Goal: Task Accomplishment & Management: Complete application form

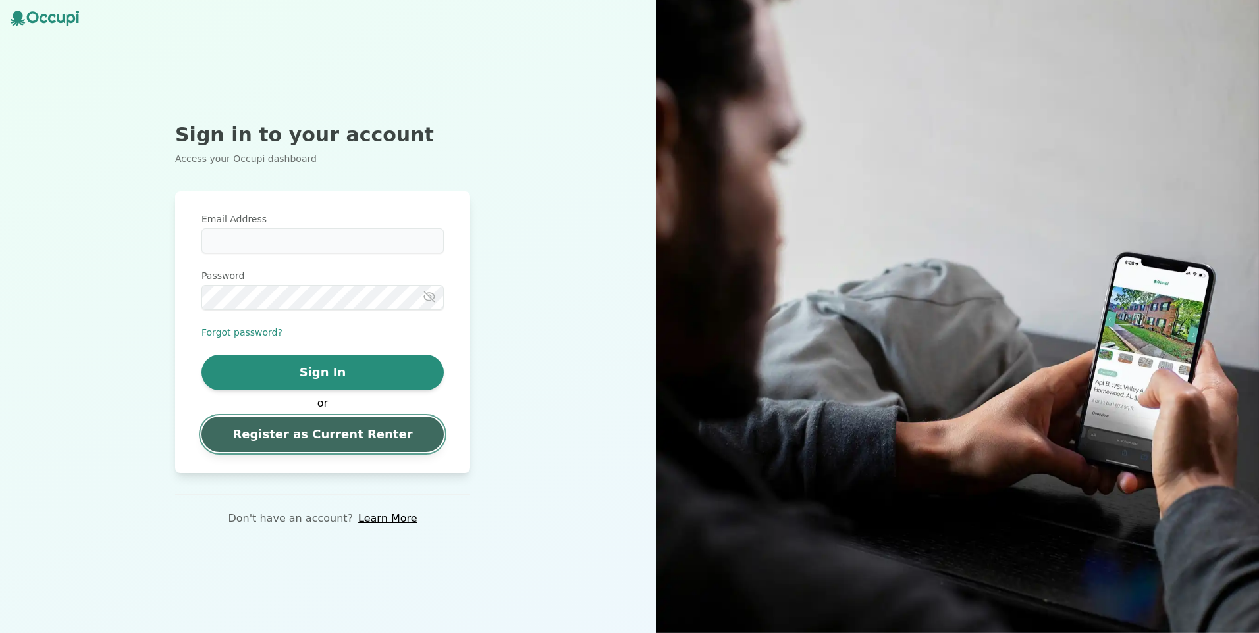
click at [323, 435] on link "Register as Current Renter" at bounding box center [322, 435] width 242 height 36
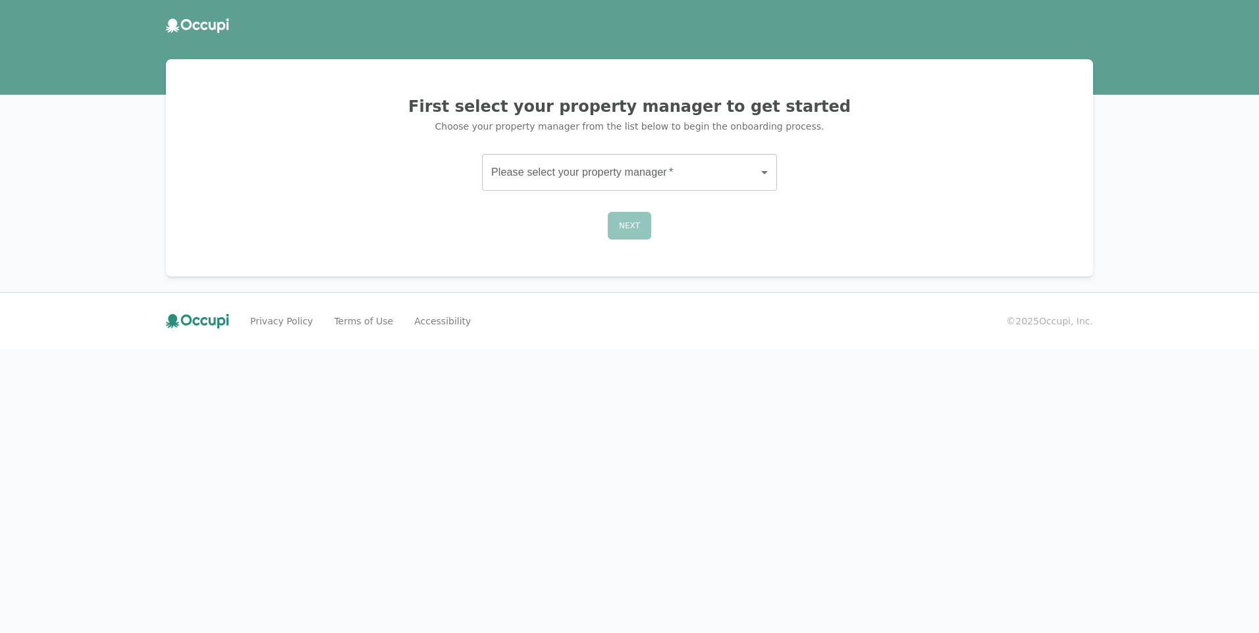
click at [539, 180] on body "First select your property manager to get started Choose your property manager …" at bounding box center [629, 316] width 1259 height 633
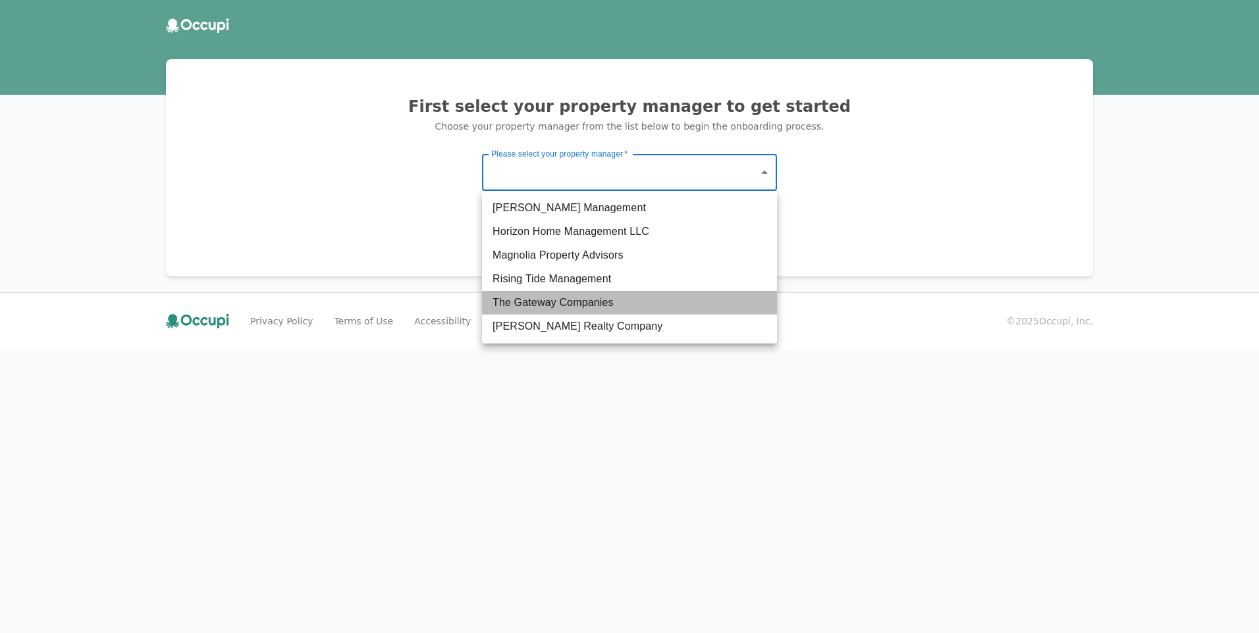
click at [552, 296] on li "The Gateway Companies" at bounding box center [629, 303] width 295 height 24
type input "**********"
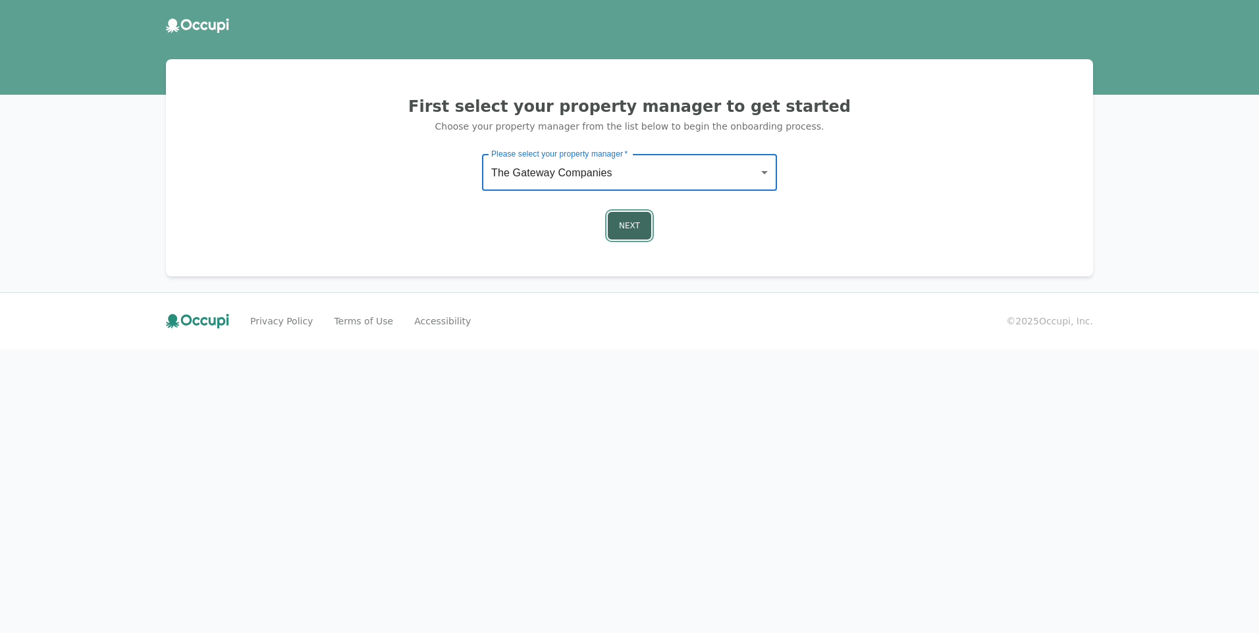
click at [611, 219] on button "Next" at bounding box center [629, 226] width 43 height 28
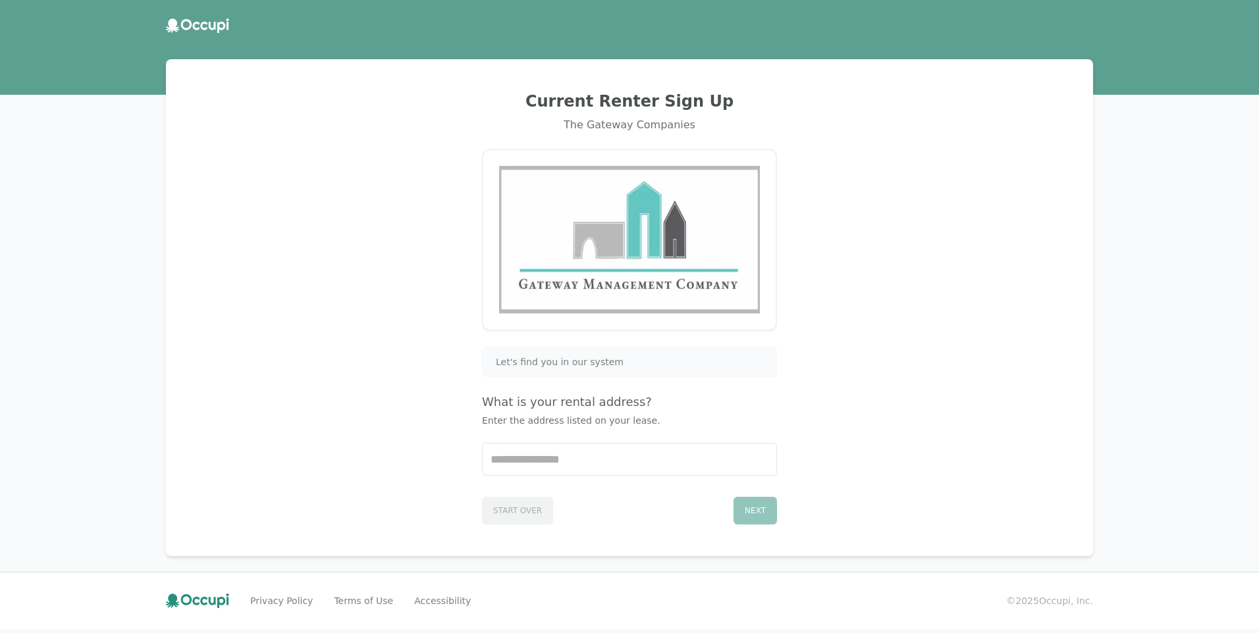
click at [647, 232] on img at bounding box center [629, 240] width 261 height 148
click at [582, 448] on input "Start typing..." at bounding box center [630, 460] width 294 height 32
click at [577, 369] on div "Let's find you in our system" at bounding box center [629, 362] width 295 height 30
click at [568, 415] on div "Let's find you in our system What is your rental address? Enter the address lis…" at bounding box center [629, 436] width 295 height 178
drag, startPoint x: 568, startPoint y: 415, endPoint x: 699, endPoint y: 424, distance: 131.3
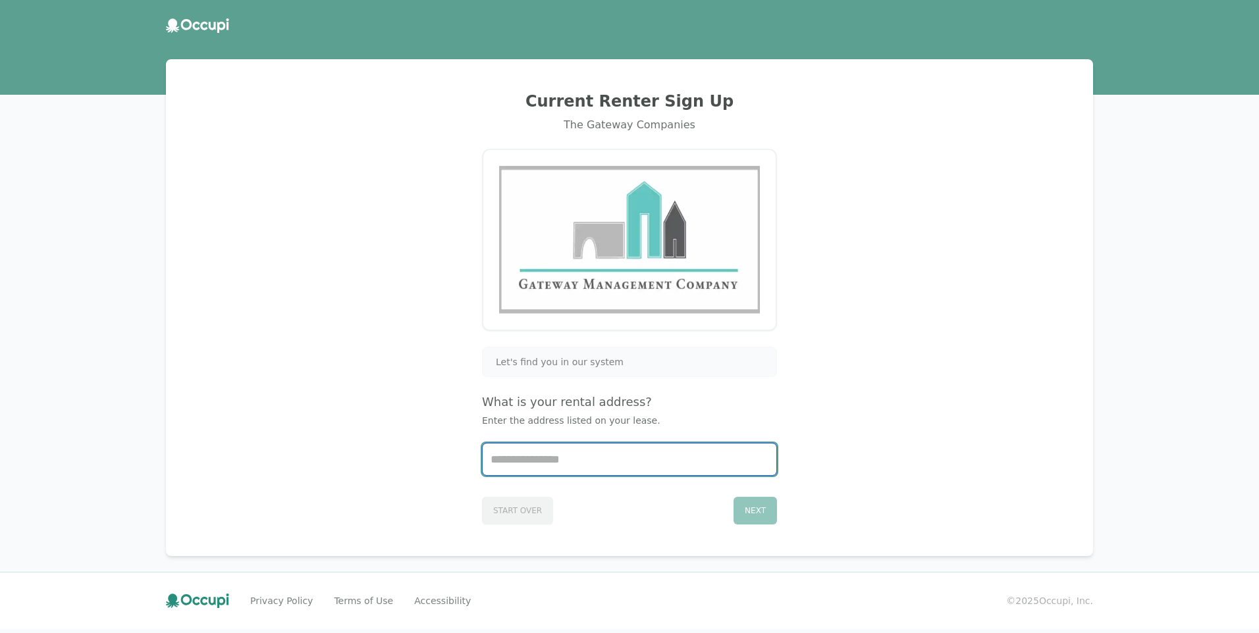
click at [557, 464] on input "Start typing..." at bounding box center [630, 460] width 294 height 32
click at [903, 366] on div "Current Renter Sign Up The Gateway Companies Let's find you in our system What …" at bounding box center [629, 308] width 895 height 466
drag, startPoint x: 583, startPoint y: 452, endPoint x: 579, endPoint y: 461, distance: 9.4
click at [580, 460] on input "Start typing..." at bounding box center [630, 460] width 294 height 32
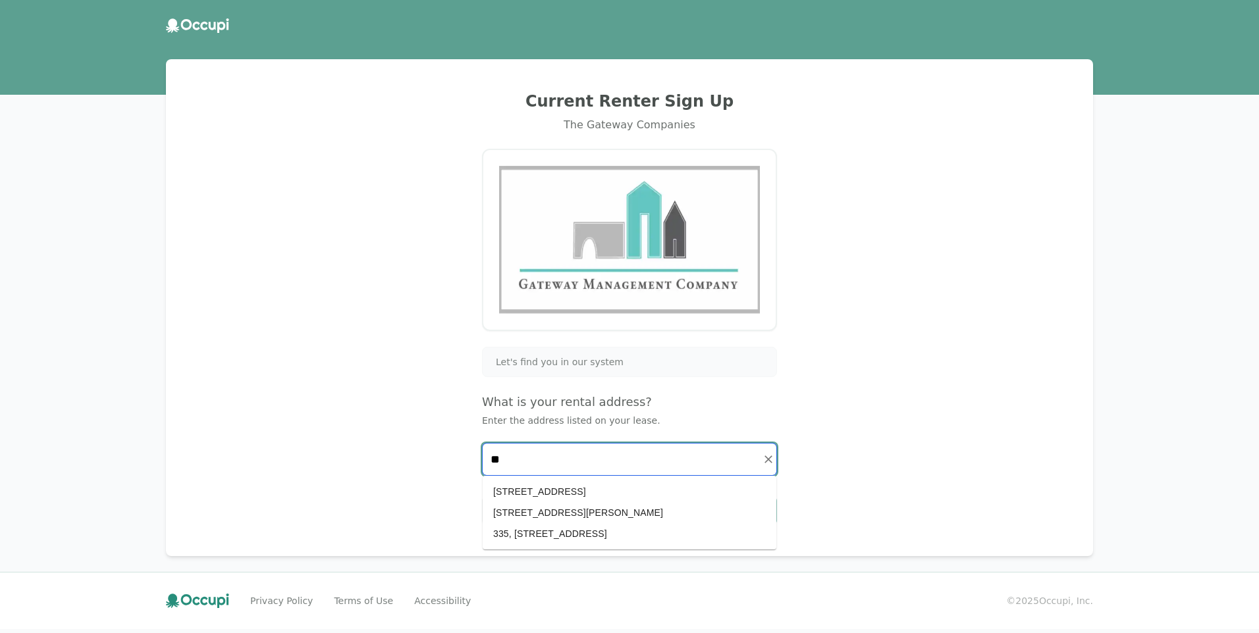
type input "*"
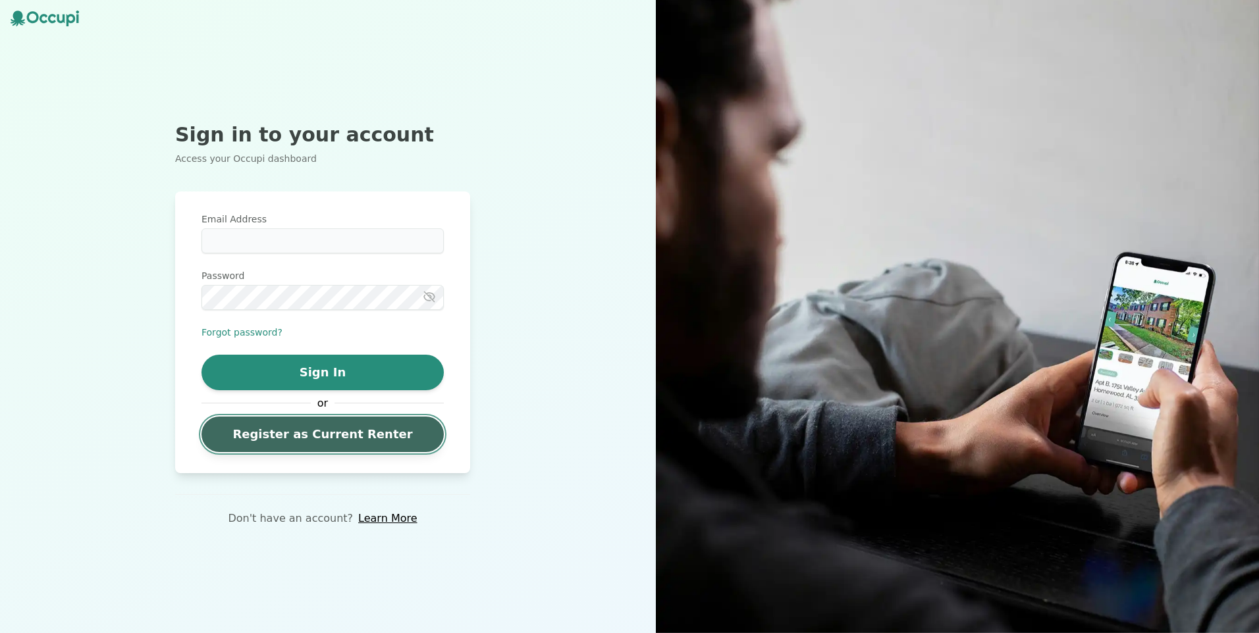
click at [301, 446] on link "Register as Current Renter" at bounding box center [322, 435] width 242 height 36
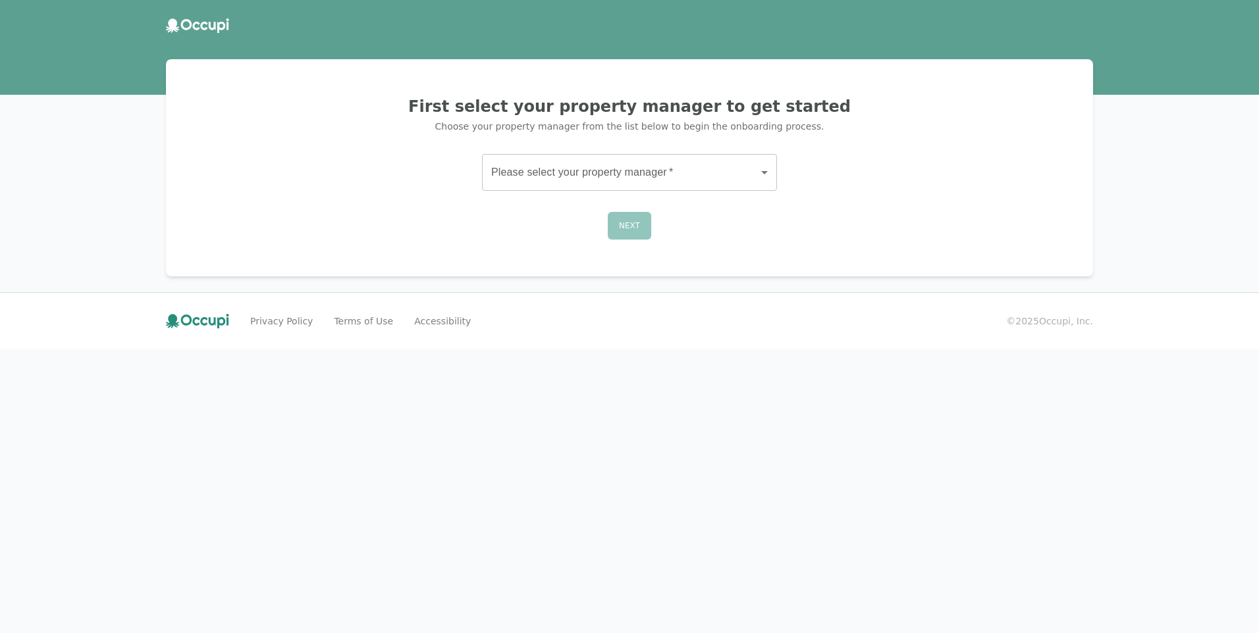
click at [556, 167] on body "First select your property manager to get started Choose your property manager …" at bounding box center [629, 316] width 1259 height 633
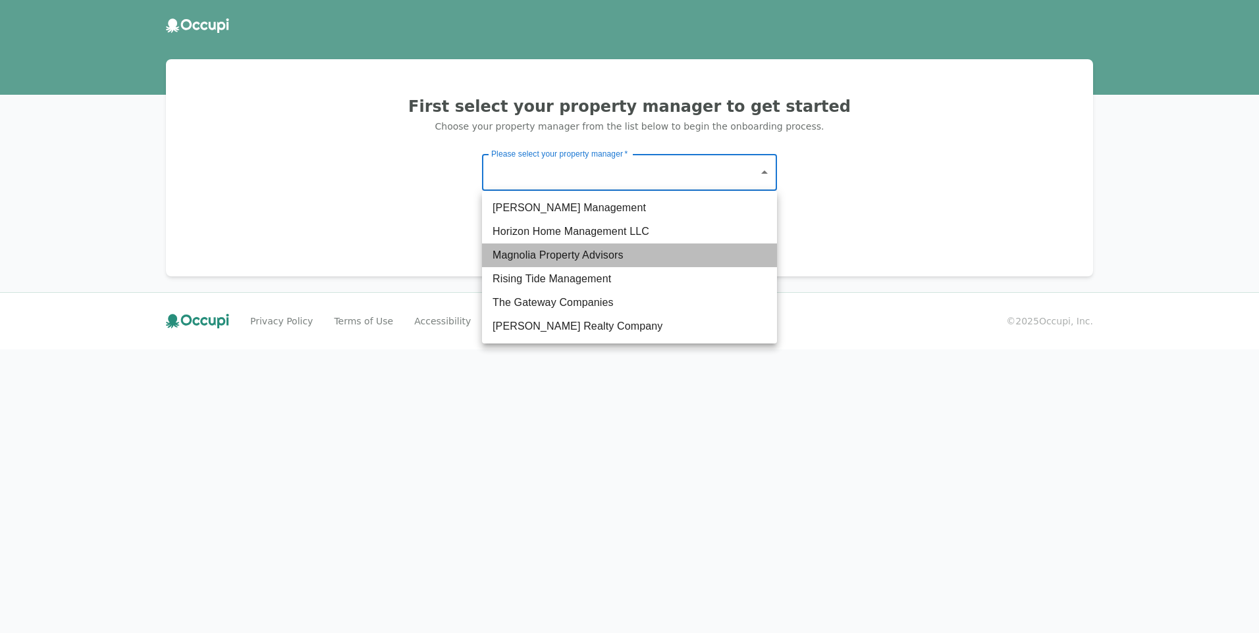
click at [579, 259] on li "Magnolia Property Advisors" at bounding box center [629, 256] width 295 height 24
type input "**********"
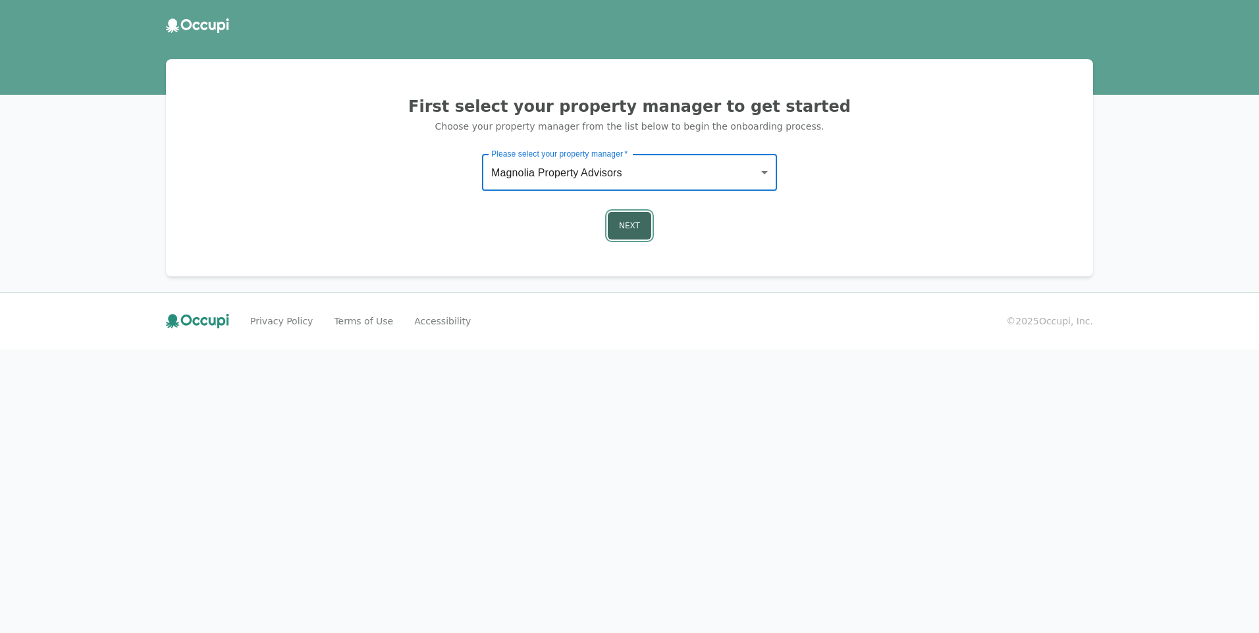
click at [645, 228] on button "Next" at bounding box center [629, 226] width 43 height 28
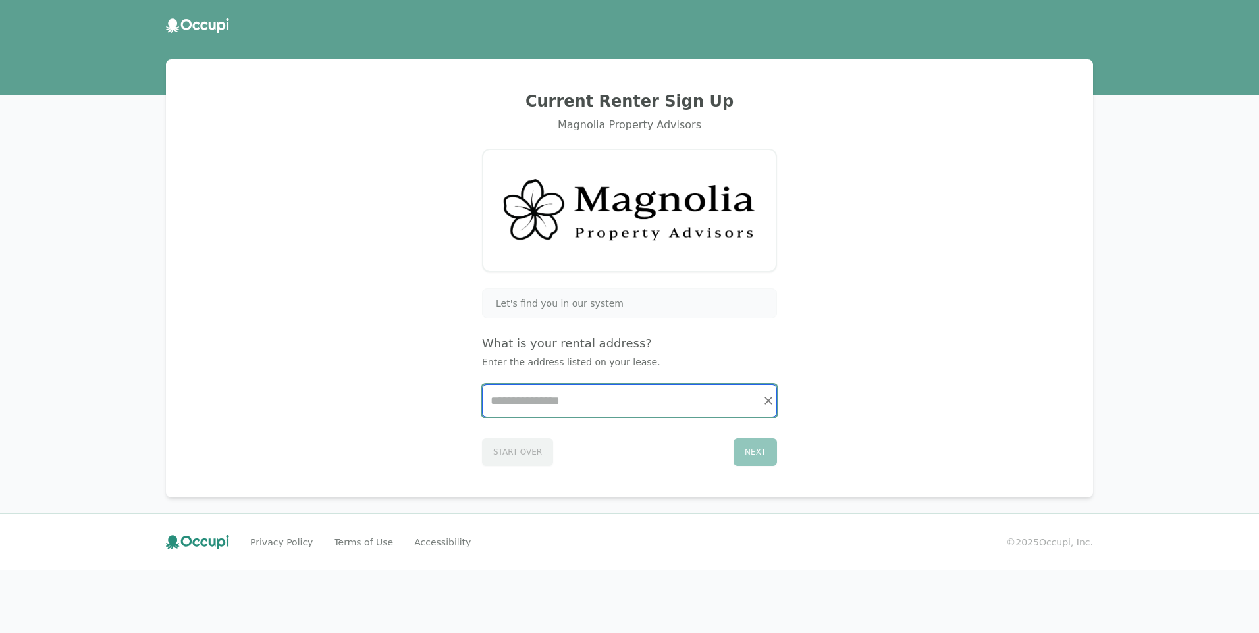
drag, startPoint x: 570, startPoint y: 386, endPoint x: 568, endPoint y: 399, distance: 12.6
click at [568, 399] on input "Start typing..." at bounding box center [630, 401] width 294 height 32
type input "***"
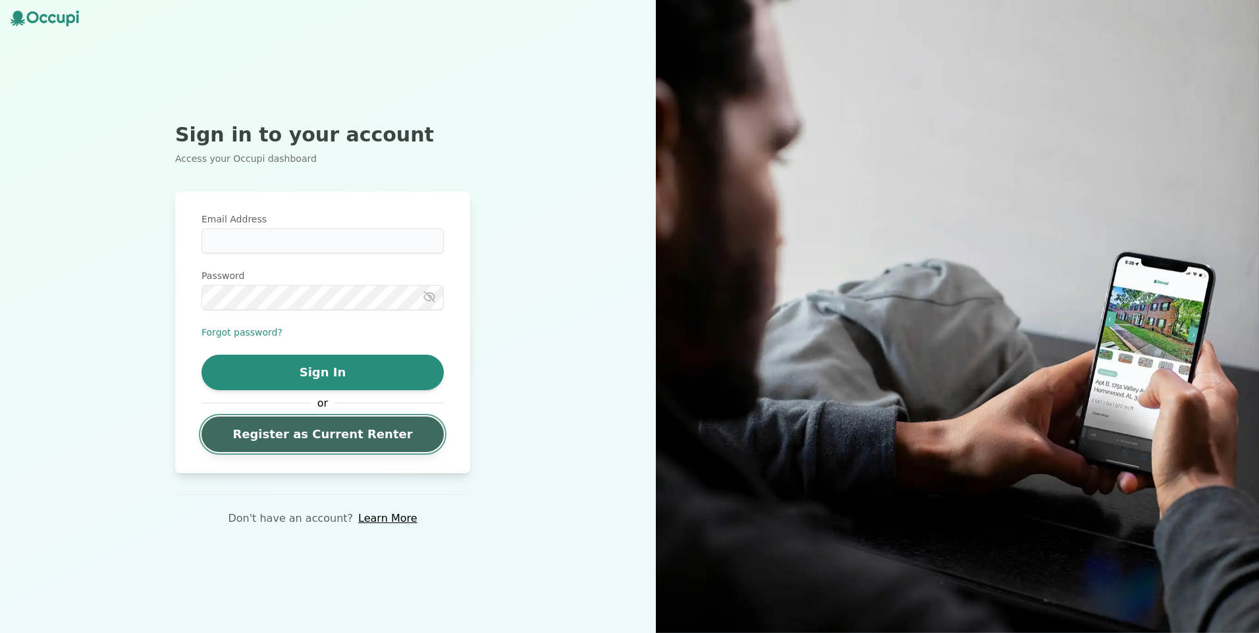
click at [301, 418] on link "Register as Current Renter" at bounding box center [322, 435] width 242 height 36
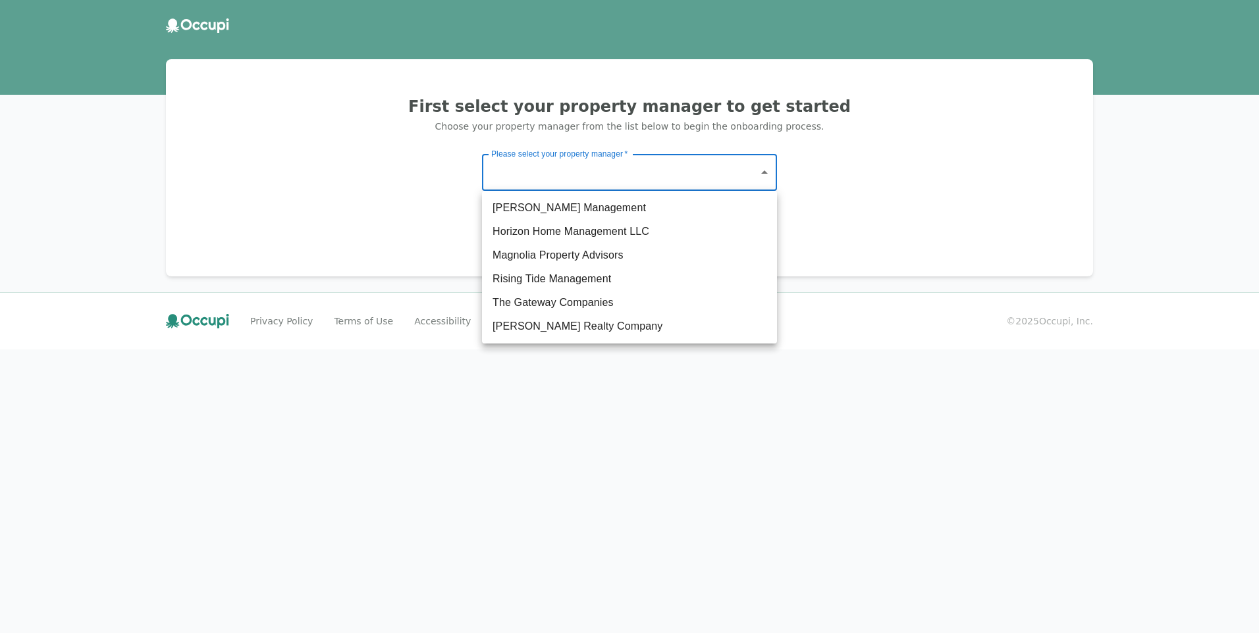
click at [666, 187] on body "First select your property manager to get started Choose your property manager …" at bounding box center [629, 316] width 1259 height 633
click at [562, 233] on li "Horizon Home Management LLC" at bounding box center [629, 232] width 295 height 24
type input "**********"
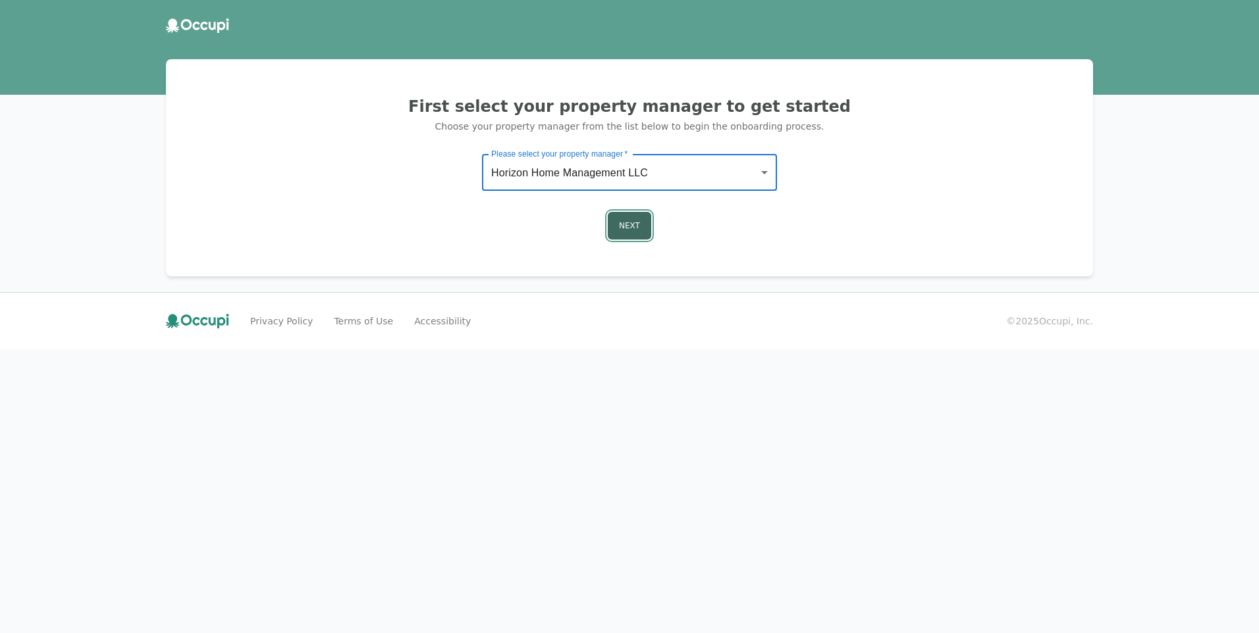
click at [638, 224] on button "Next" at bounding box center [629, 226] width 43 height 28
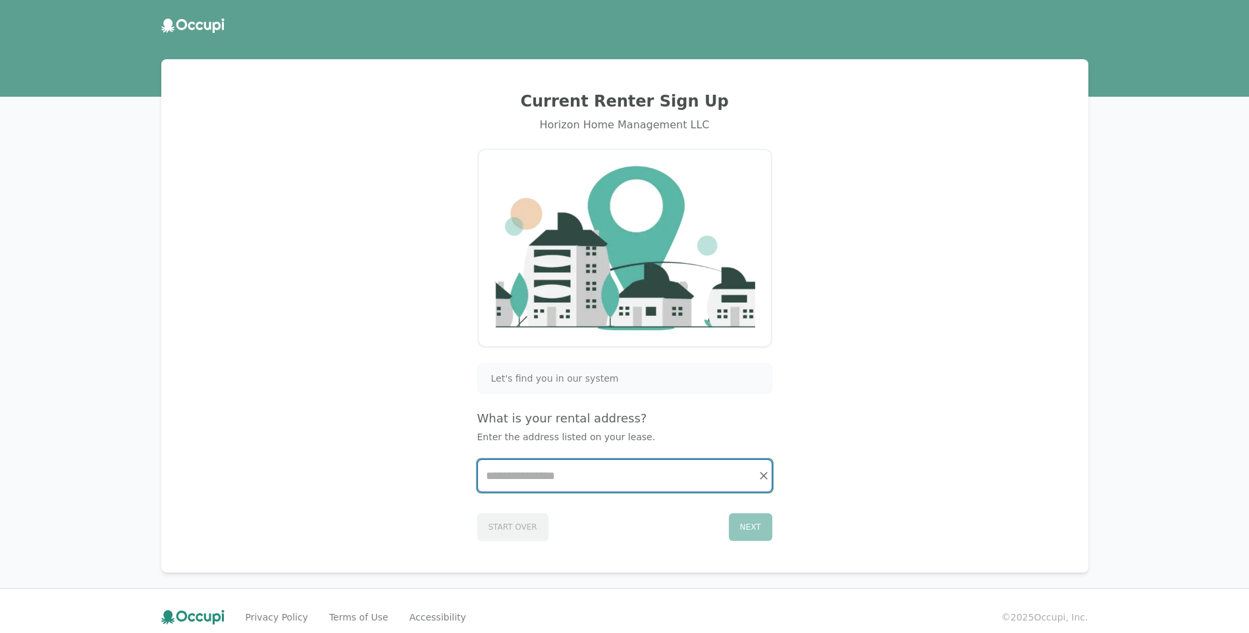
drag, startPoint x: 587, startPoint y: 487, endPoint x: 597, endPoint y: 464, distance: 25.3
click at [593, 480] on input "Start typing..." at bounding box center [625, 476] width 294 height 32
type input "***"
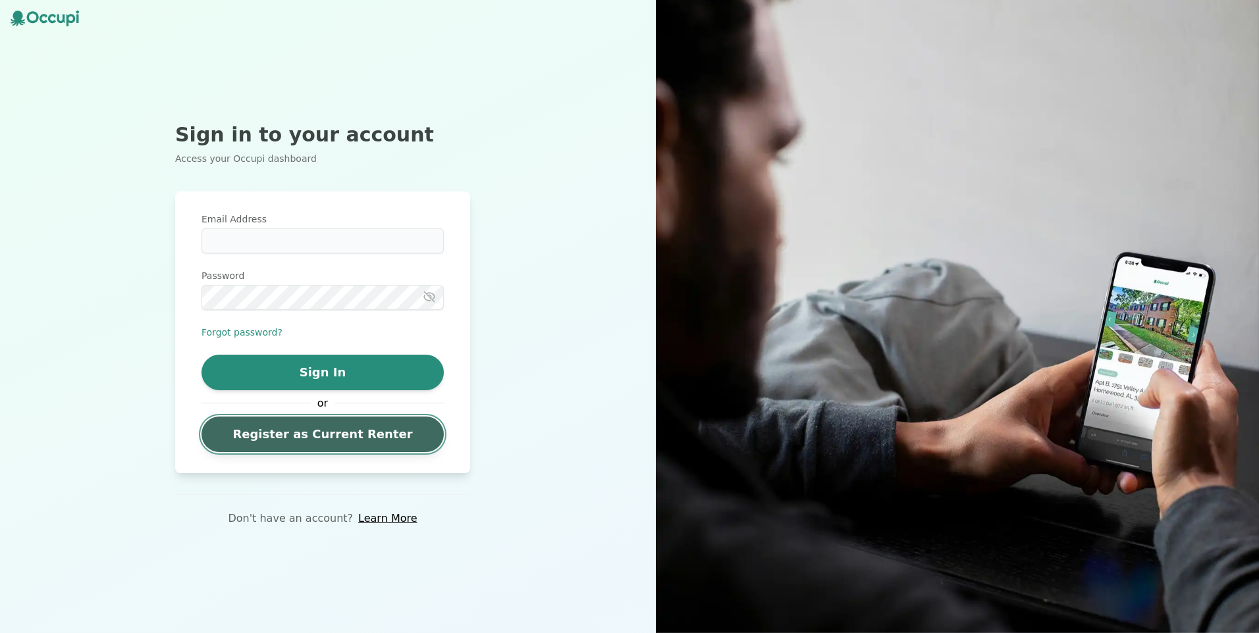
click at [318, 443] on link "Register as Current Renter" at bounding box center [322, 435] width 242 height 36
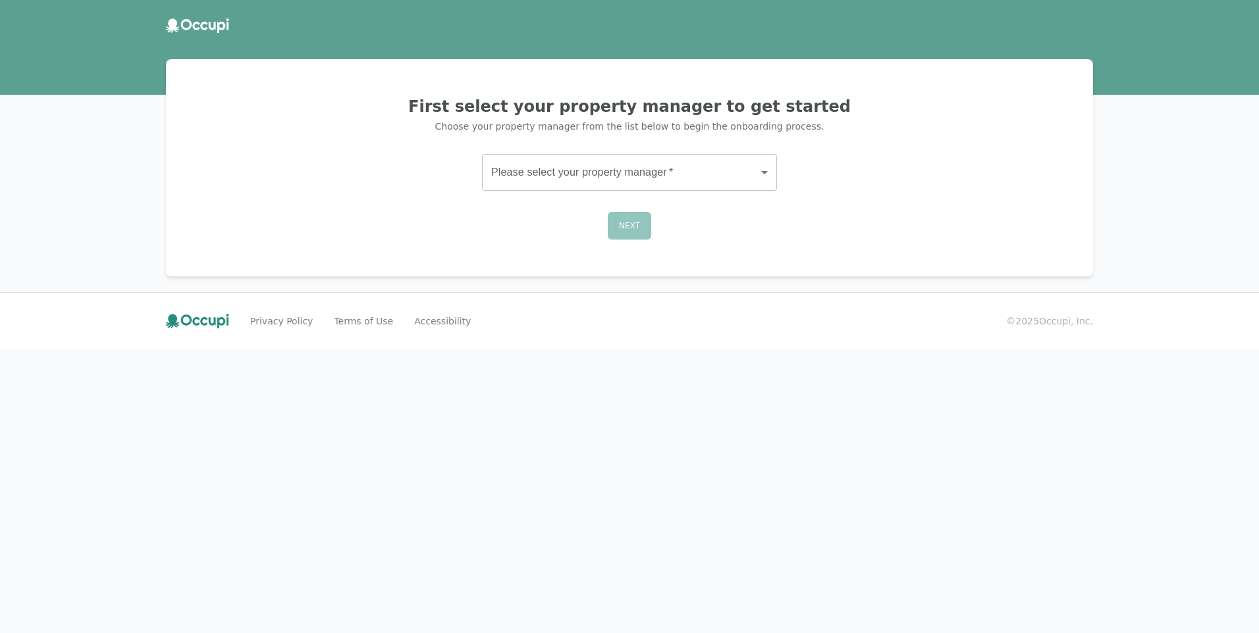
click at [520, 171] on body "First select your property manager to get started Choose your property manager …" at bounding box center [629, 316] width 1259 height 633
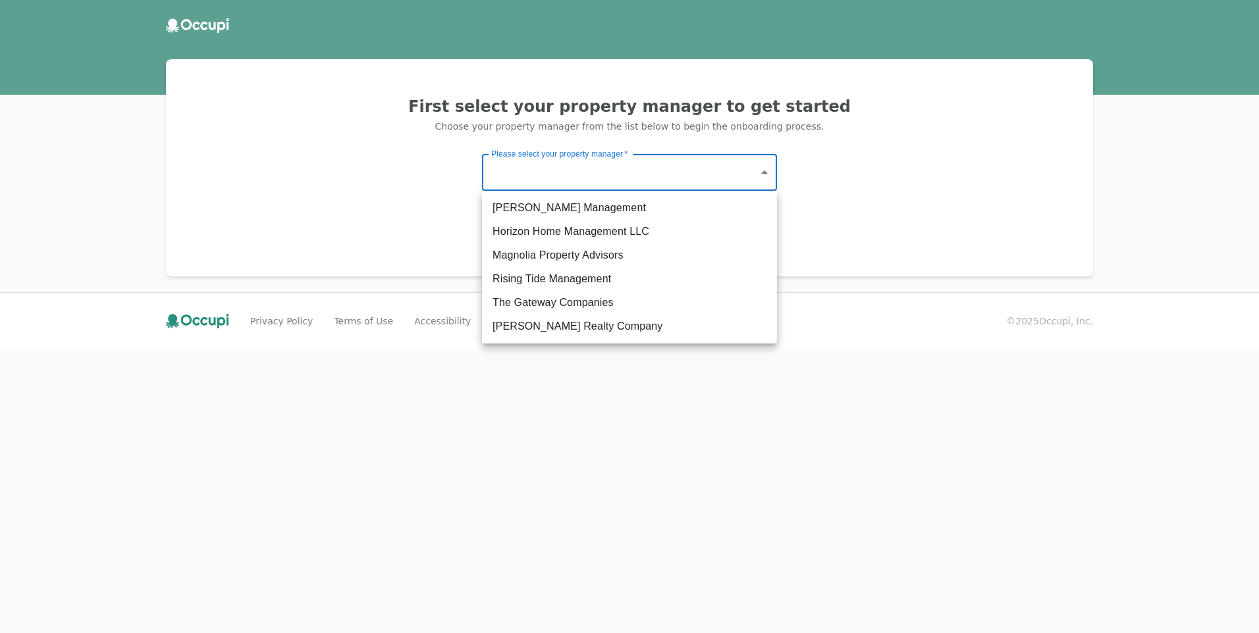
click at [540, 299] on li "The Gateway Companies" at bounding box center [629, 303] width 295 height 24
type input "**********"
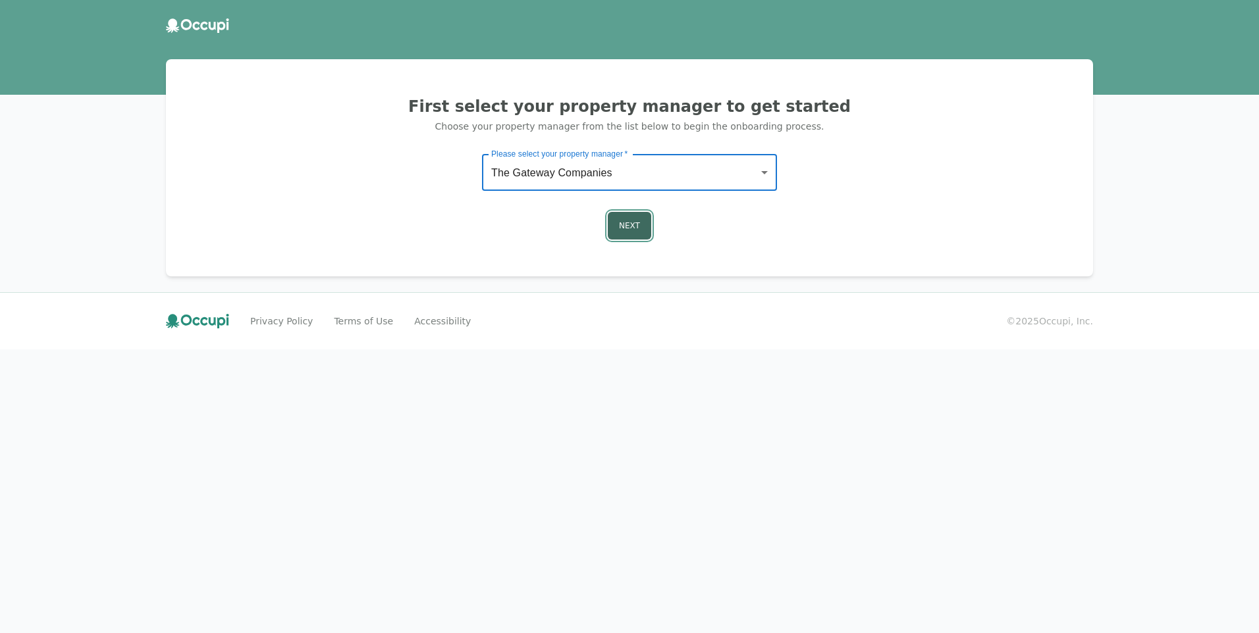
click at [617, 228] on button "Next" at bounding box center [629, 226] width 43 height 28
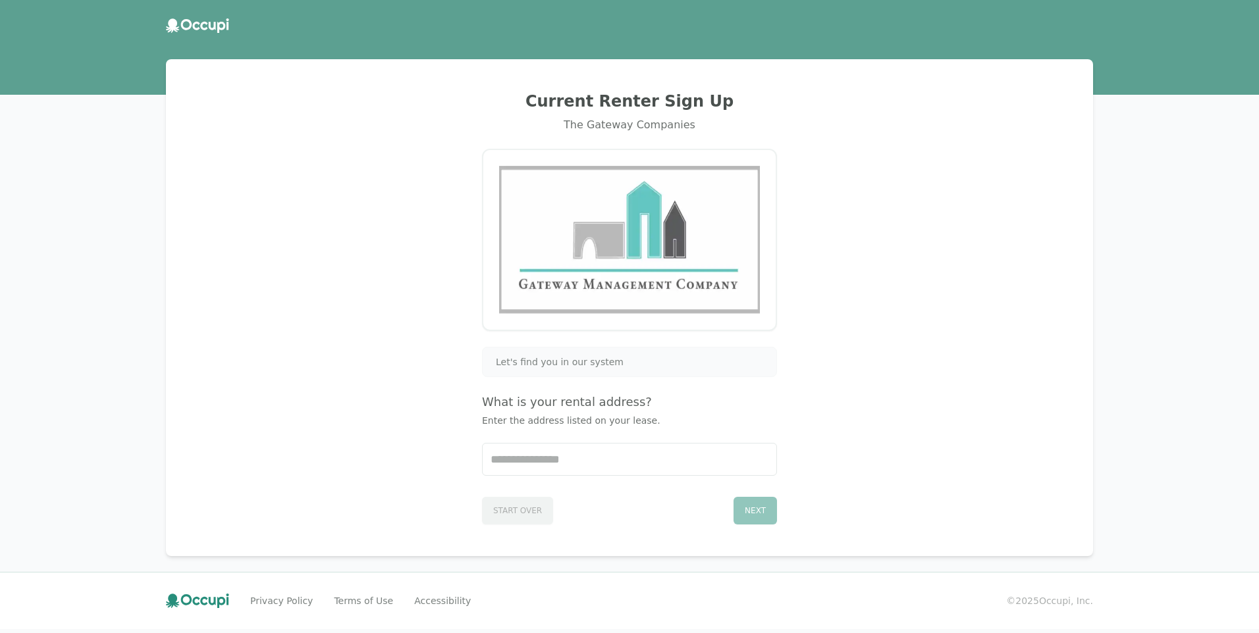
click at [545, 360] on span "Let's find you in our system" at bounding box center [560, 362] width 128 height 13
click at [559, 469] on input "Start typing..." at bounding box center [630, 460] width 294 height 32
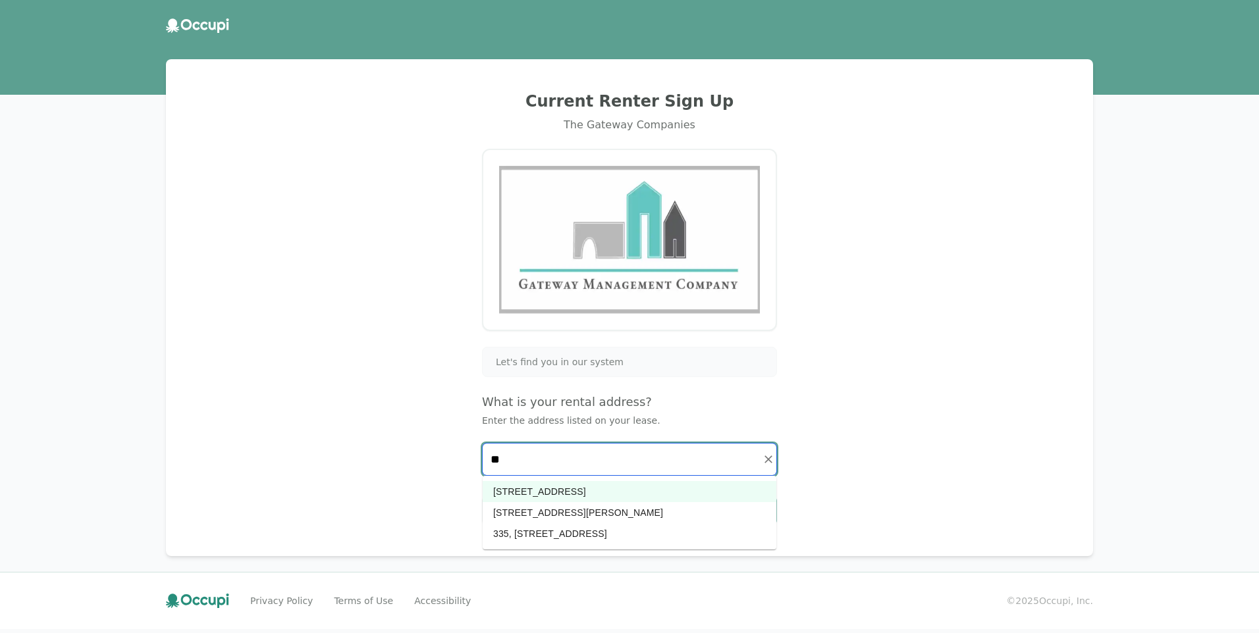
type input "*"
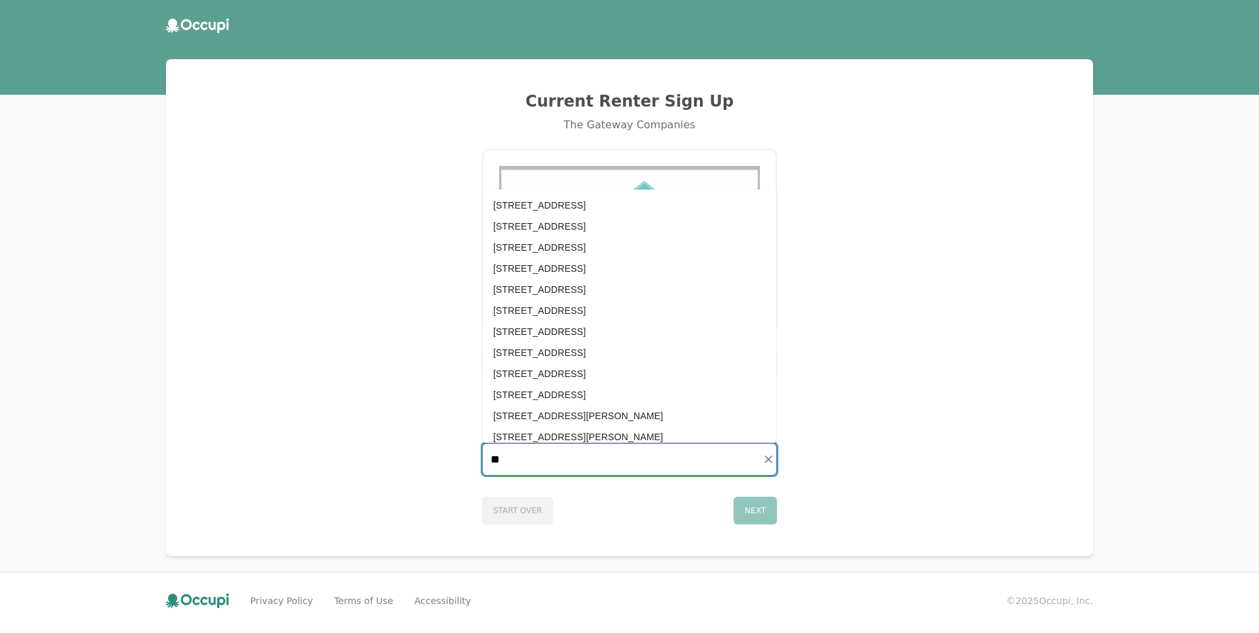
type input "*"
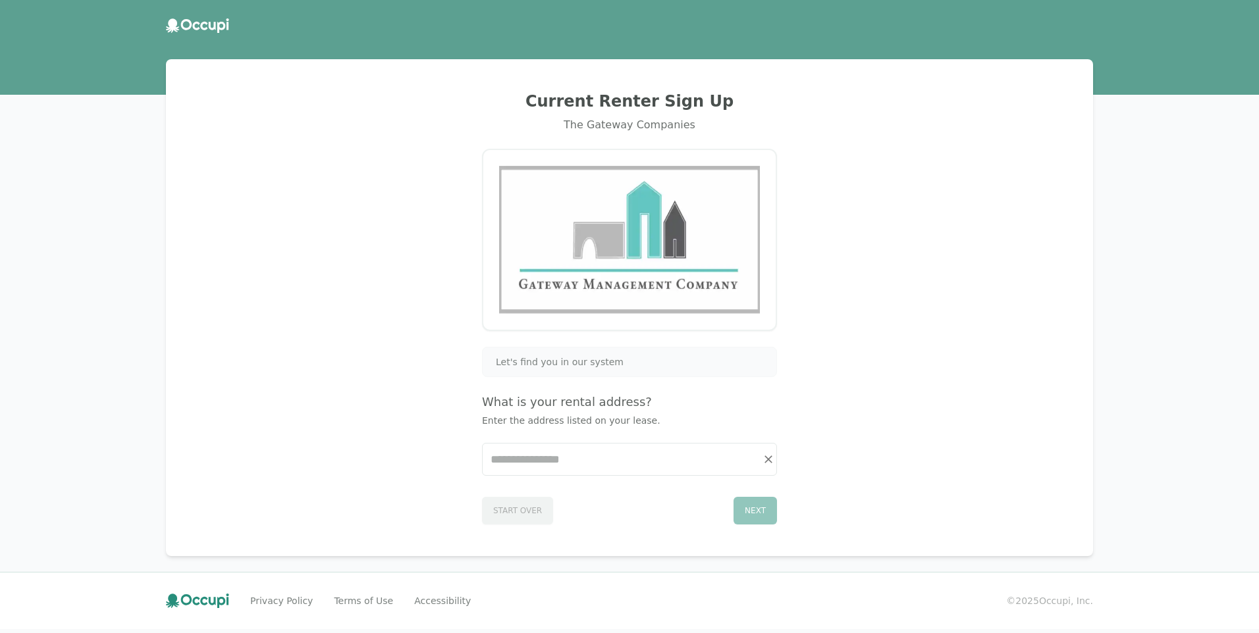
click at [1001, 350] on div "Current Renter Sign Up The Gateway Companies Let's find you in our system What …" at bounding box center [629, 308] width 895 height 466
click at [612, 464] on input "Start typing..." at bounding box center [630, 460] width 294 height 32
click at [724, 462] on input "Start typing..." at bounding box center [630, 460] width 294 height 32
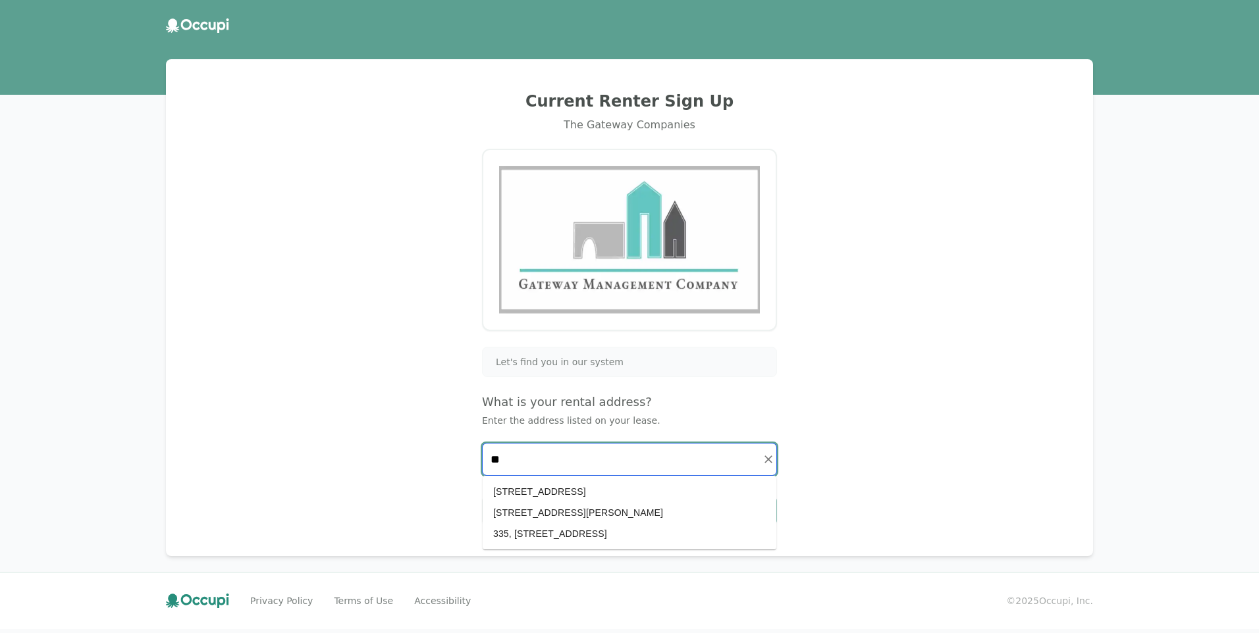
type input "*"
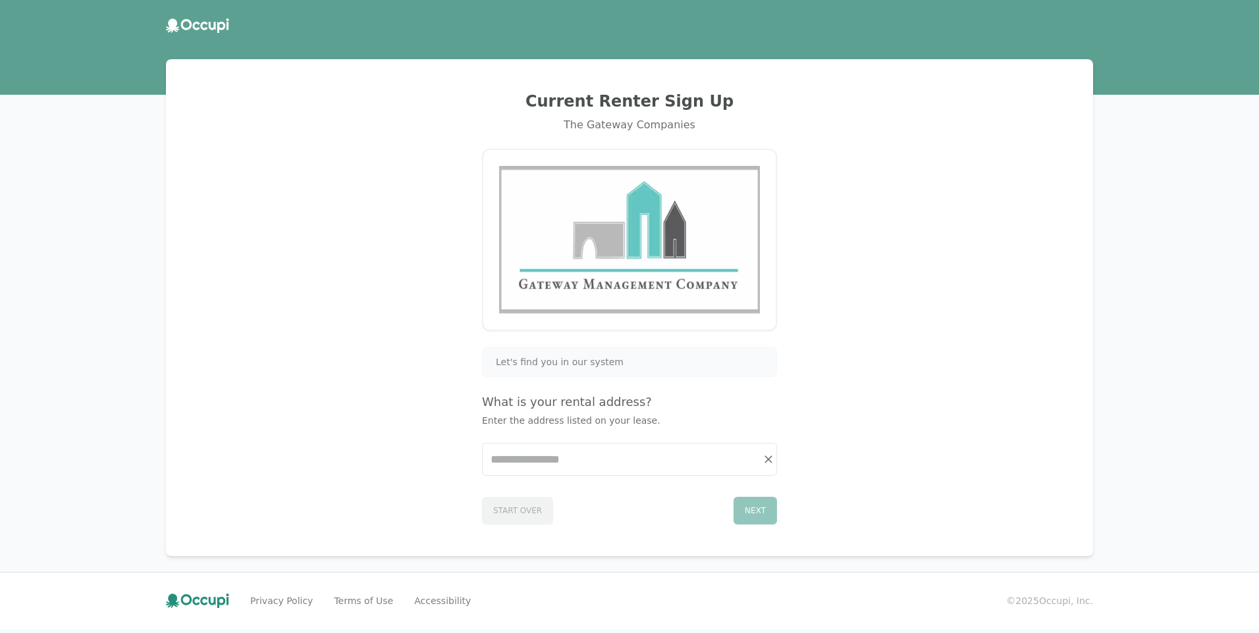
drag, startPoint x: 448, startPoint y: 454, endPoint x: 578, endPoint y: 466, distance: 130.2
click at [499, 464] on div "Current Renter Sign Up The Gateway Companies Let's find you in our system What …" at bounding box center [629, 308] width 895 height 466
click at [649, 465] on input "Start typing..." at bounding box center [630, 460] width 294 height 32
click at [647, 465] on input "Start typing..." at bounding box center [630, 460] width 294 height 32
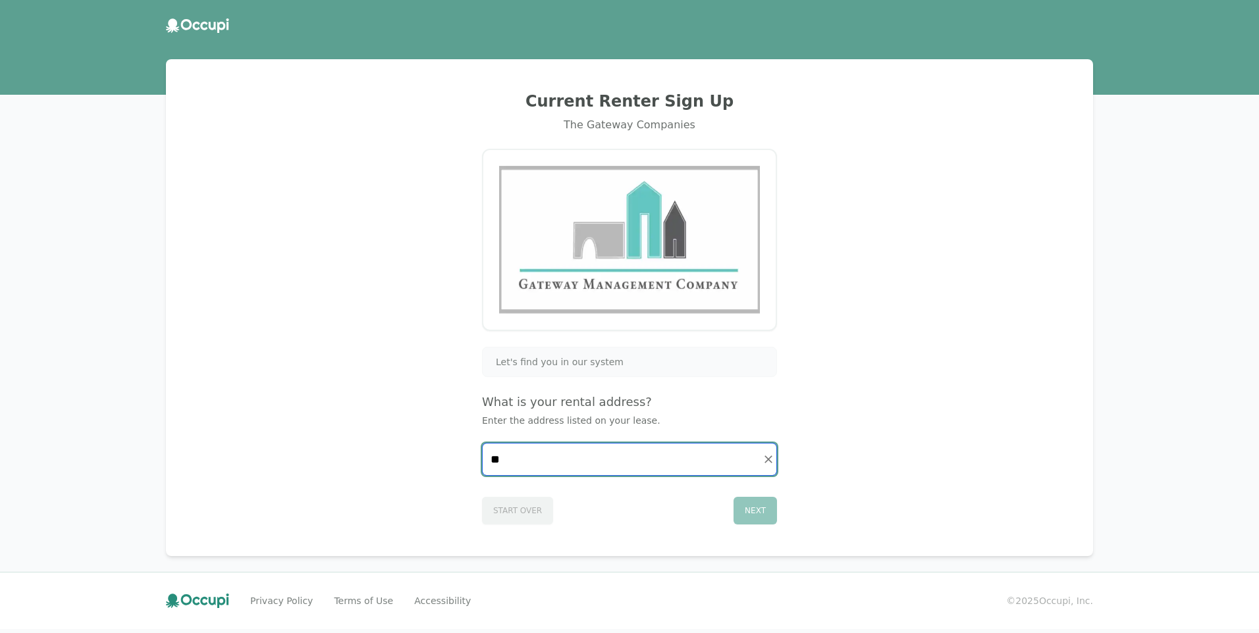
type input "*"
click at [644, 456] on input "Start typing..." at bounding box center [630, 460] width 294 height 32
type input "*"
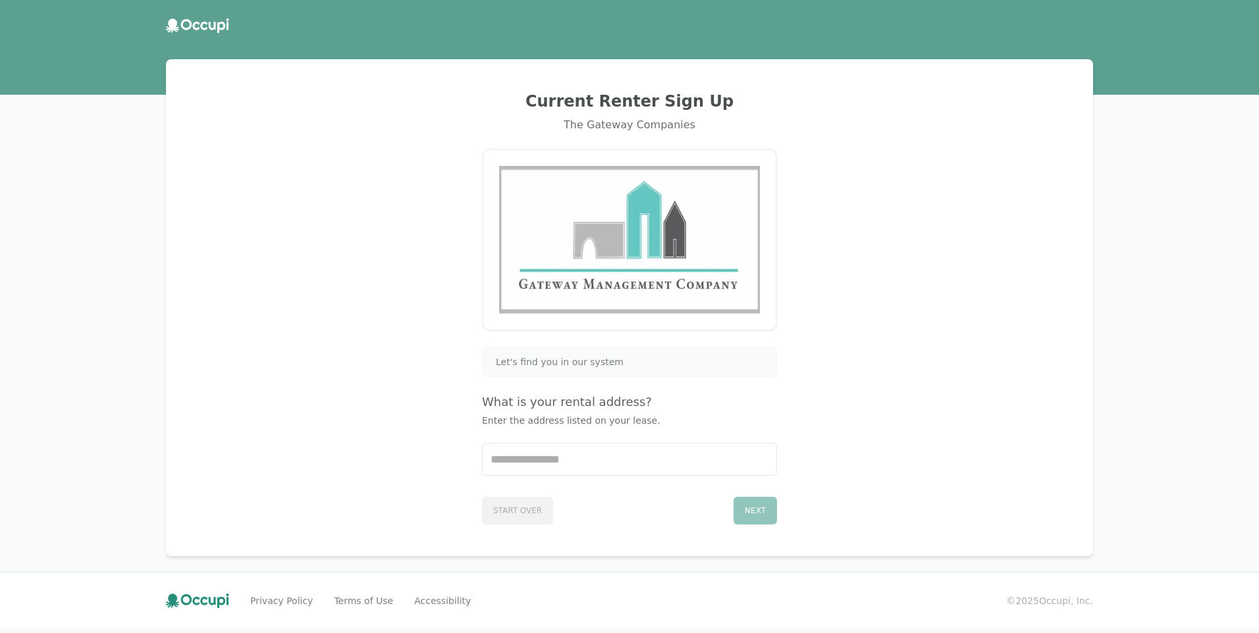
click at [533, 512] on div "Start Over Next" at bounding box center [629, 508] width 295 height 33
click at [529, 506] on div "Start Over Next" at bounding box center [629, 508] width 295 height 33
